Goal: Task Accomplishment & Management: Manage account settings

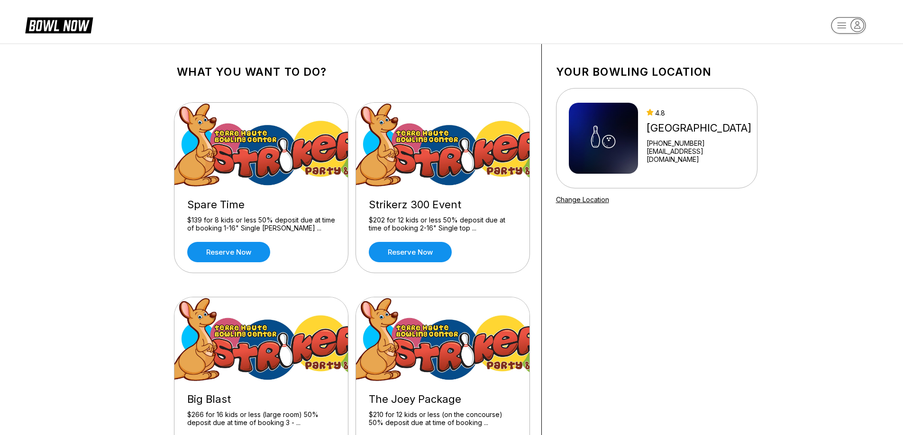
click at [72, 22] on icon at bounding box center [66, 25] width 24 height 11
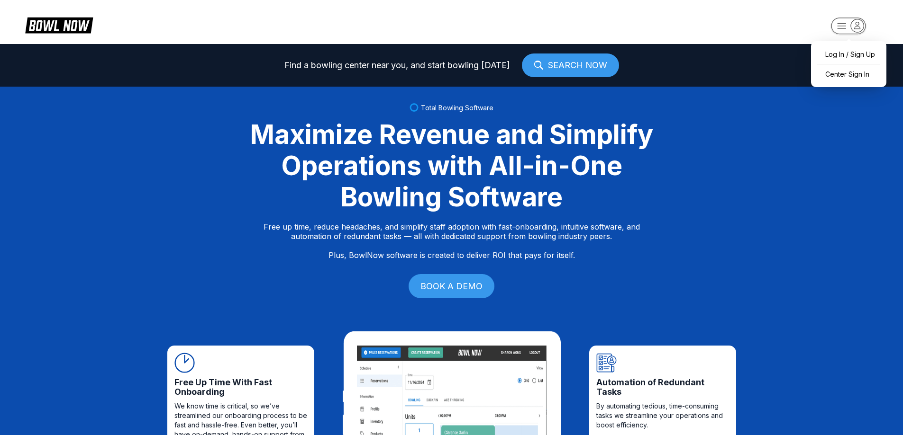
click at [855, 30] on icon "button" at bounding box center [856, 25] width 13 height 13
click at [852, 74] on div "Center Sign In" at bounding box center [848, 74] width 66 height 17
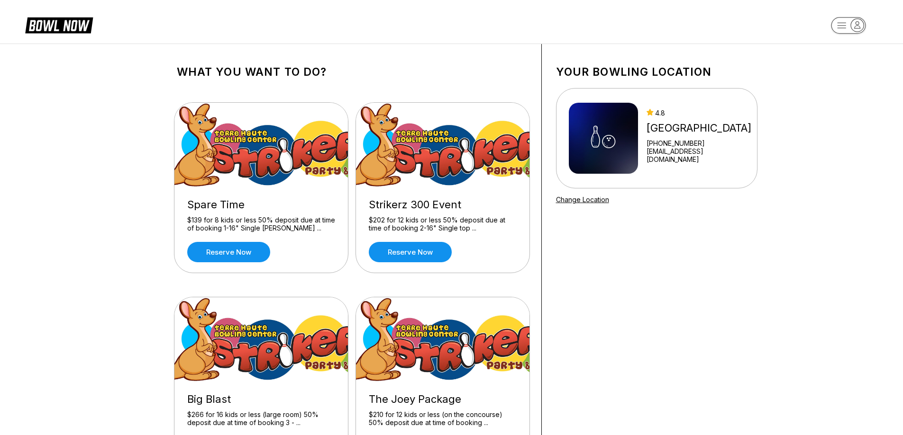
click at [64, 31] on icon at bounding box center [59, 25] width 68 height 18
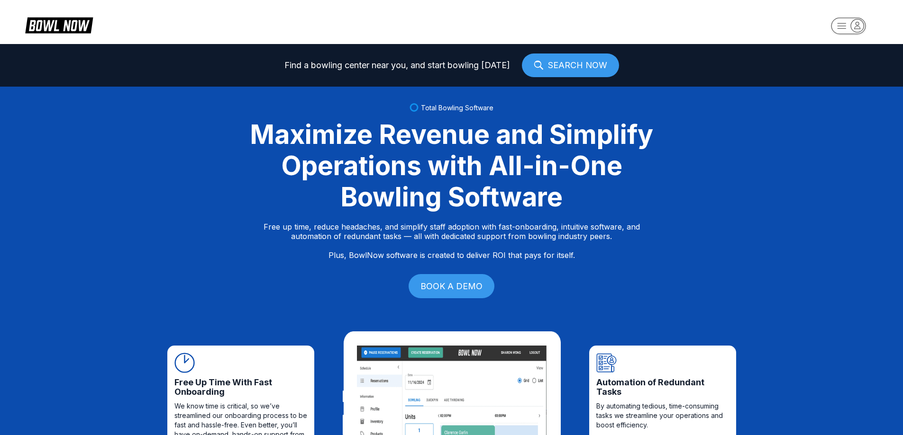
click at [852, 25] on icon "button" at bounding box center [856, 25] width 13 height 13
click at [844, 77] on div "Center Sign In" at bounding box center [848, 74] width 66 height 17
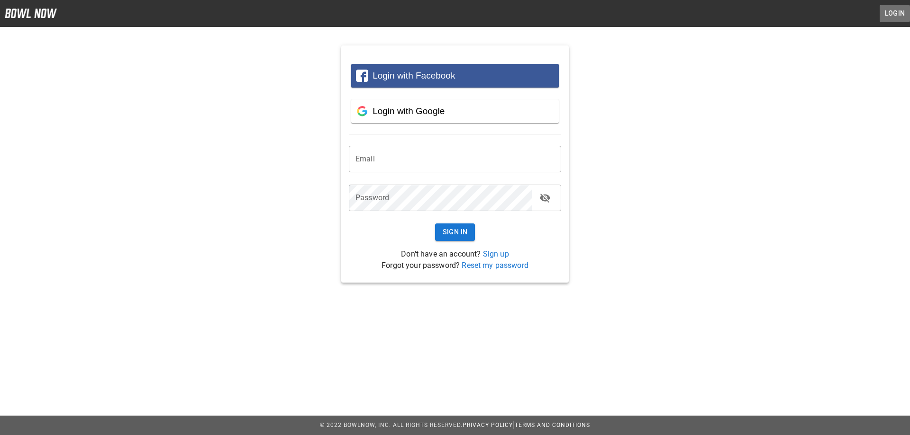
click at [898, 12] on button "Login" at bounding box center [894, 14] width 30 height 18
